Goal: Task Accomplishment & Management: Use online tool/utility

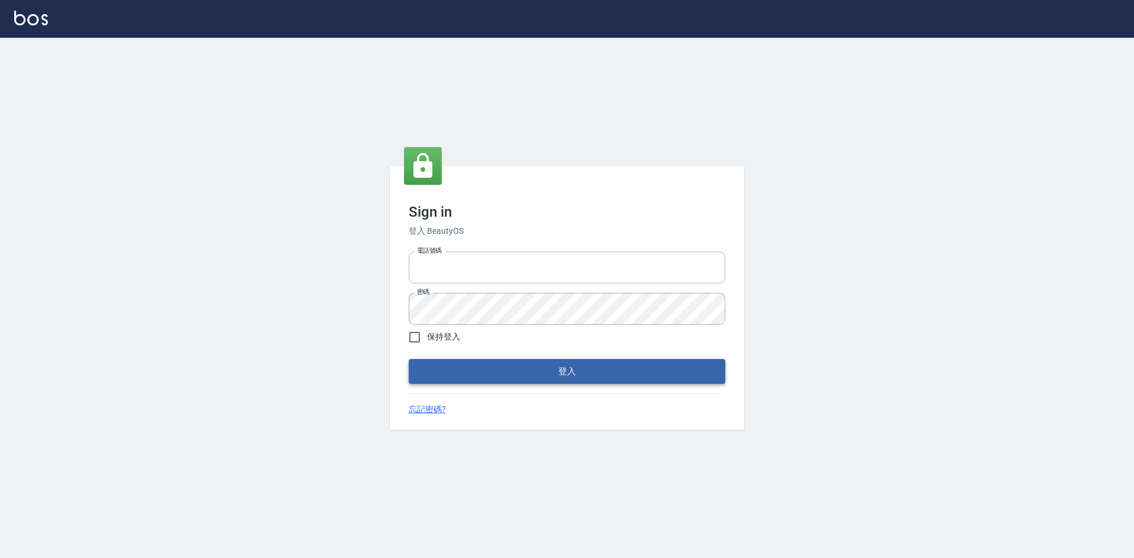
type input "0963852741"
click at [504, 370] on button "登入" at bounding box center [567, 371] width 316 height 25
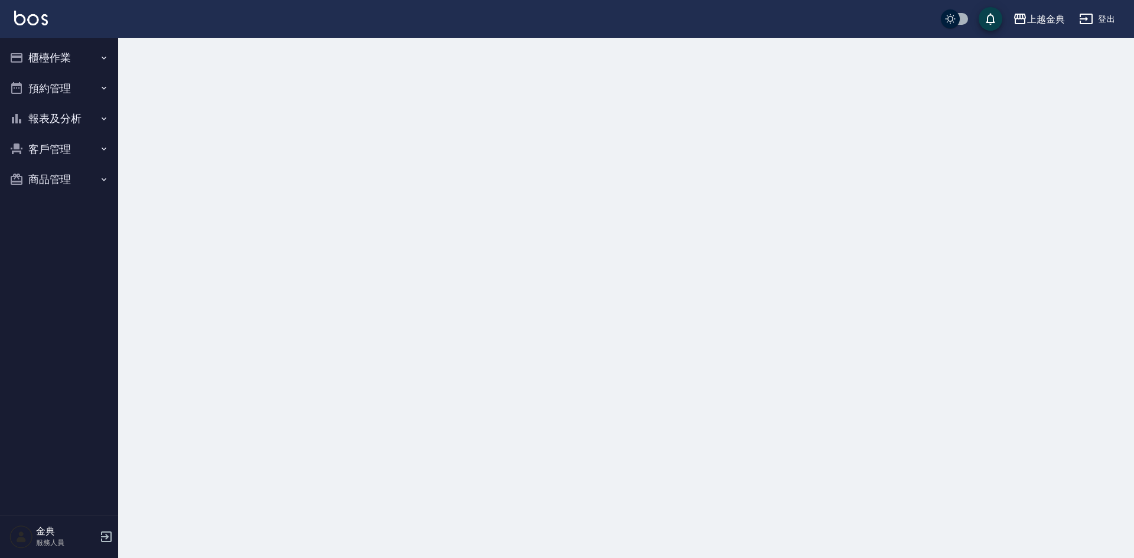
click at [80, 61] on button "櫃檯作業" at bounding box center [59, 58] width 109 height 31
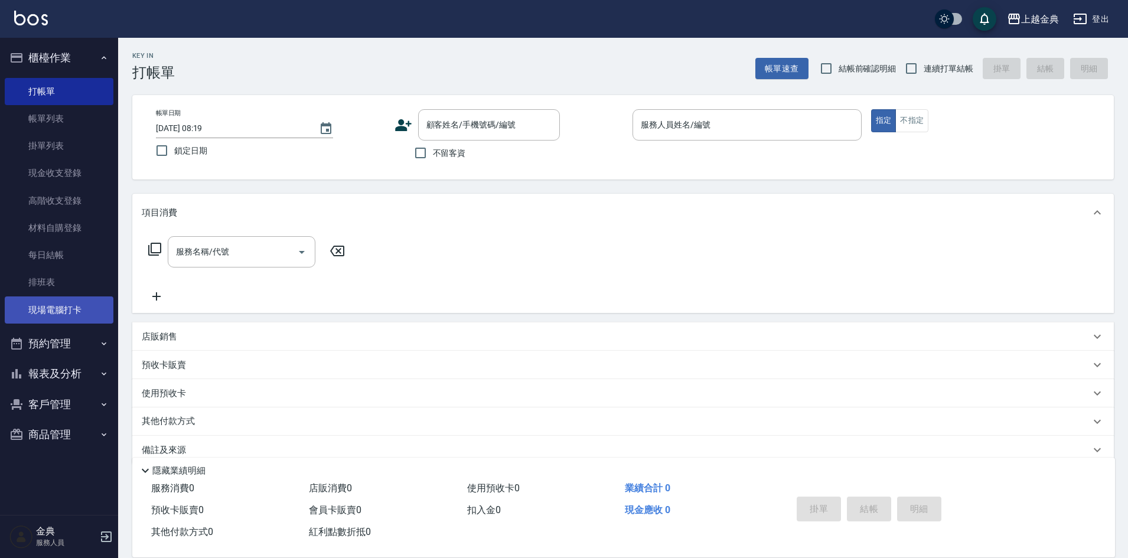
click at [68, 319] on link "現場電腦打卡" at bounding box center [59, 309] width 109 height 27
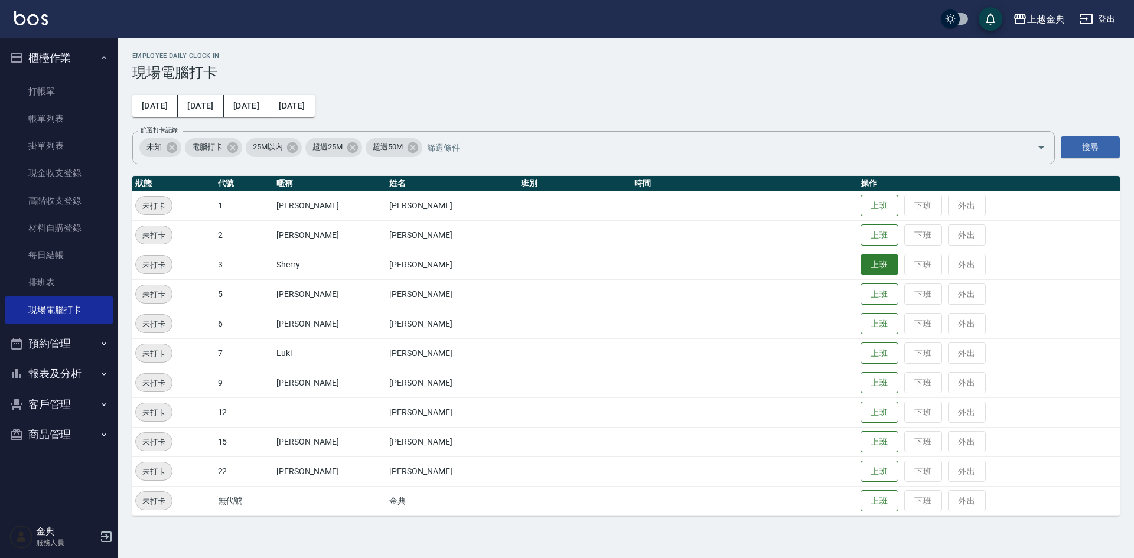
click at [865, 268] on button "上班" at bounding box center [879, 264] width 38 height 21
